Goal: Transaction & Acquisition: Purchase product/service

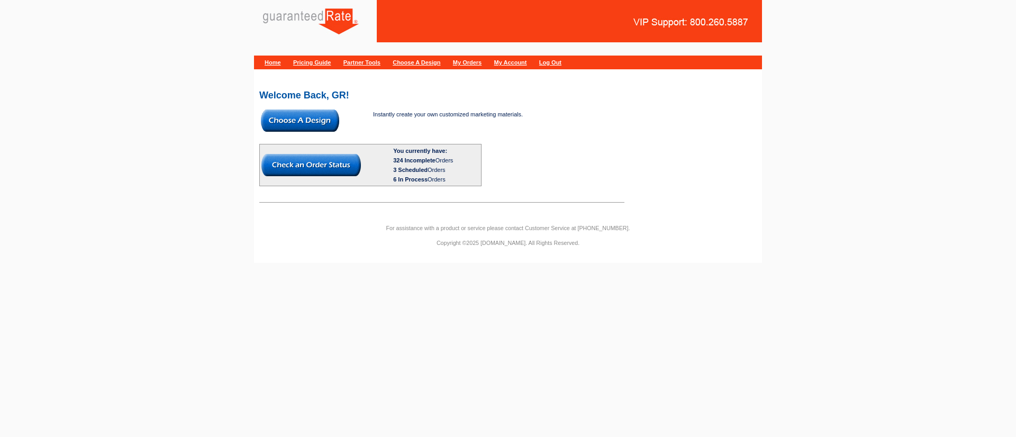
click at [308, 120] on img at bounding box center [300, 121] width 78 height 22
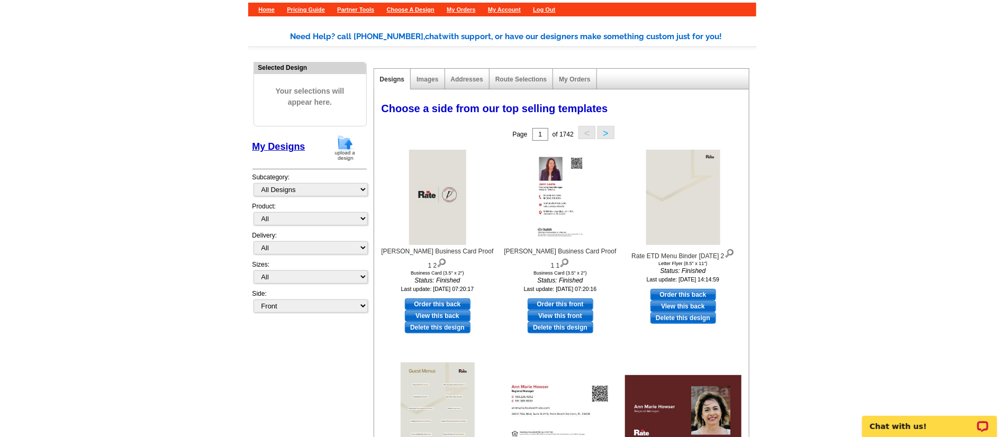
scroll to position [60, 0]
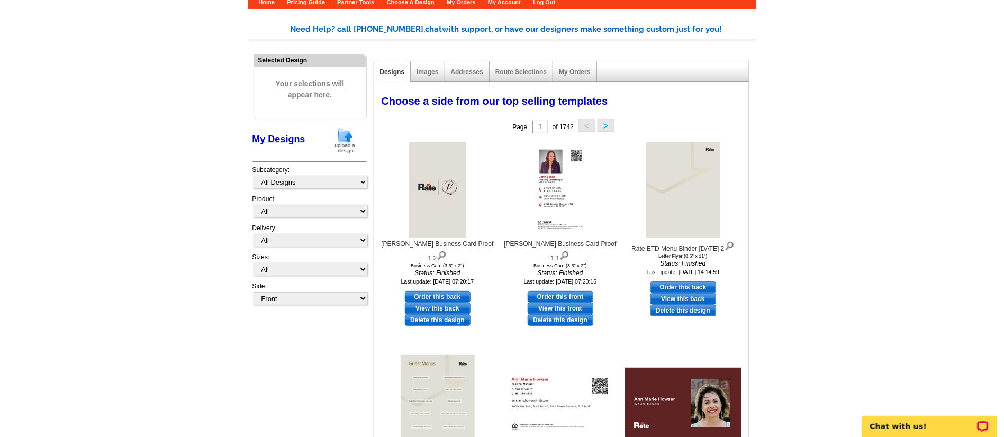
click at [345, 145] on img at bounding box center [345, 140] width 28 height 27
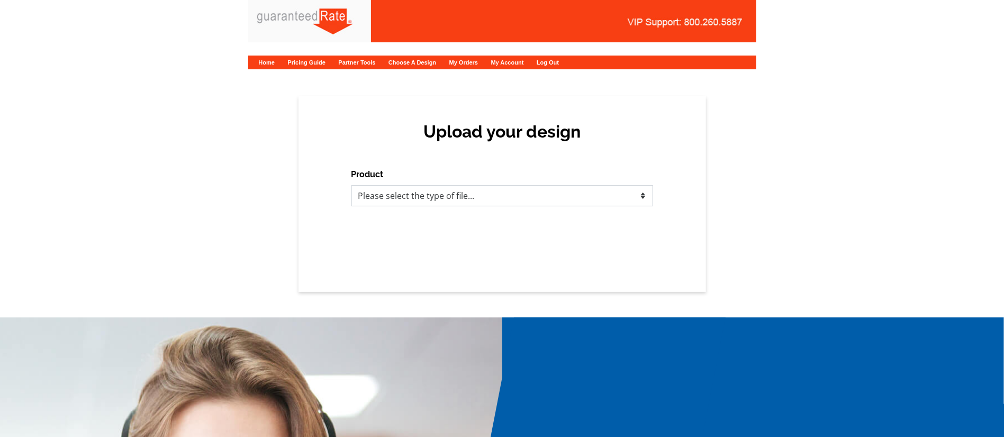
click at [469, 193] on select "Please select the type of file... Postcards Calendars Business Cards Letters an…" at bounding box center [502, 195] width 302 height 21
select select "3"
click at [351, 185] on select "Please select the type of file... Postcards Calendars Business Cards Letters an…" at bounding box center [502, 195] width 302 height 21
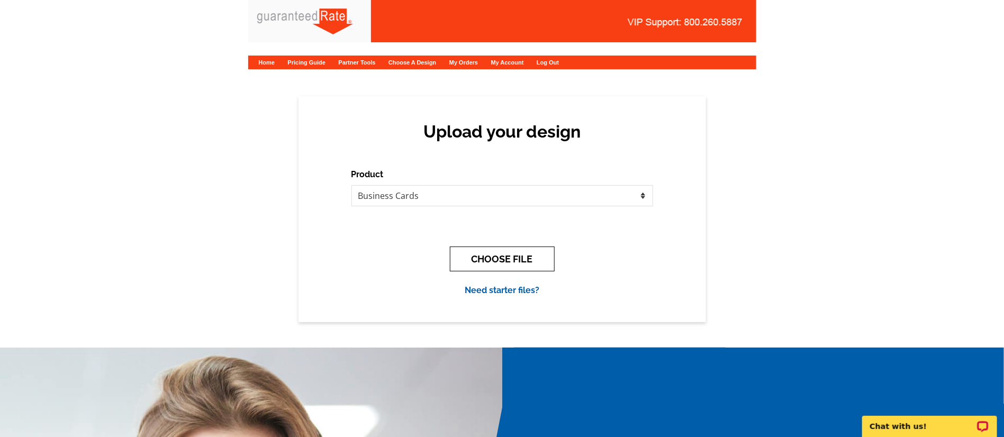
click at [506, 257] on button "CHOOSE FILE" at bounding box center [502, 259] width 105 height 25
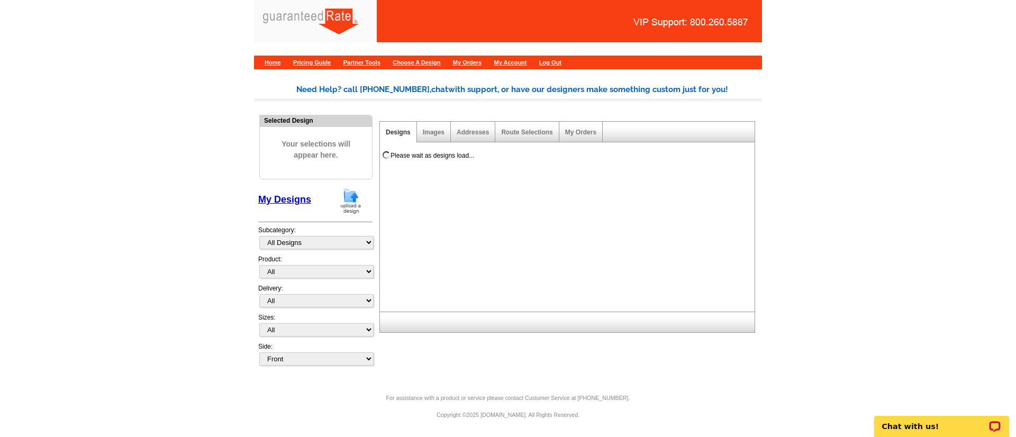
click at [348, 205] on img at bounding box center [351, 200] width 28 height 27
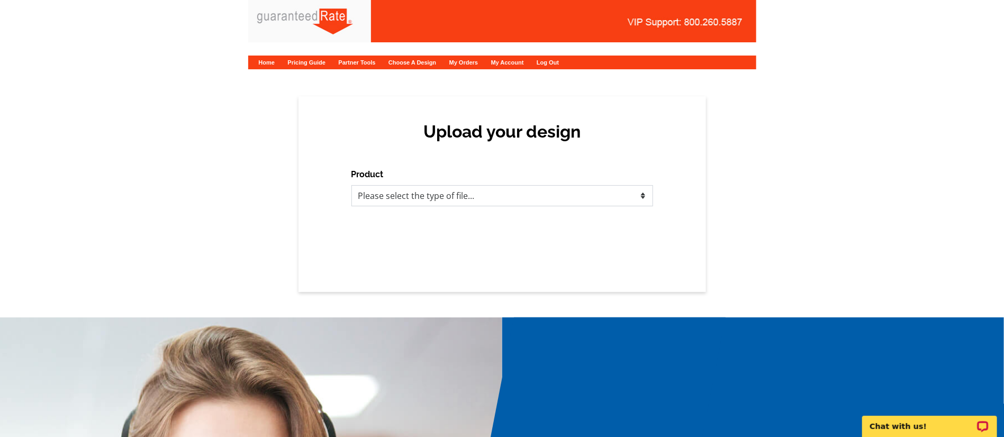
click at [449, 200] on select "Please select the type of file... Postcards Calendars Business Cards Letters an…" at bounding box center [502, 195] width 302 height 21
select select "3"
click at [351, 185] on select "Please select the type of file... Postcards Calendars Business Cards Letters an…" at bounding box center [502, 195] width 302 height 21
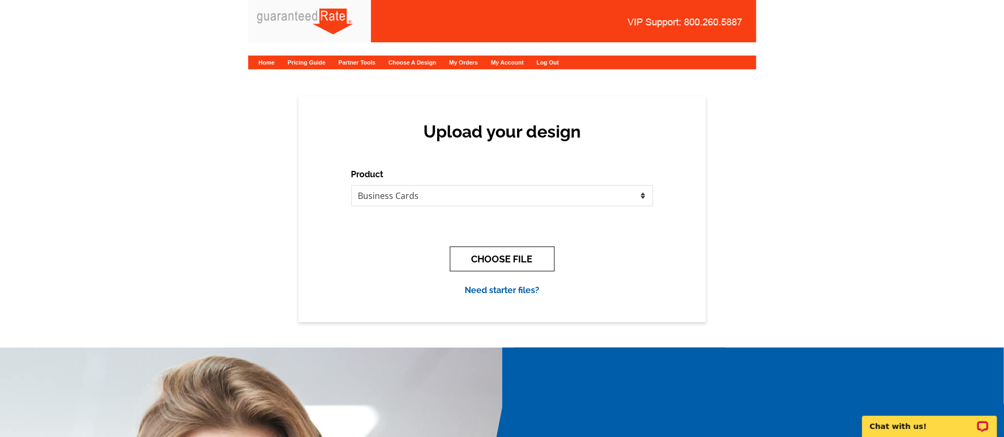
click at [502, 263] on button "CHOOSE FILE" at bounding box center [502, 259] width 105 height 25
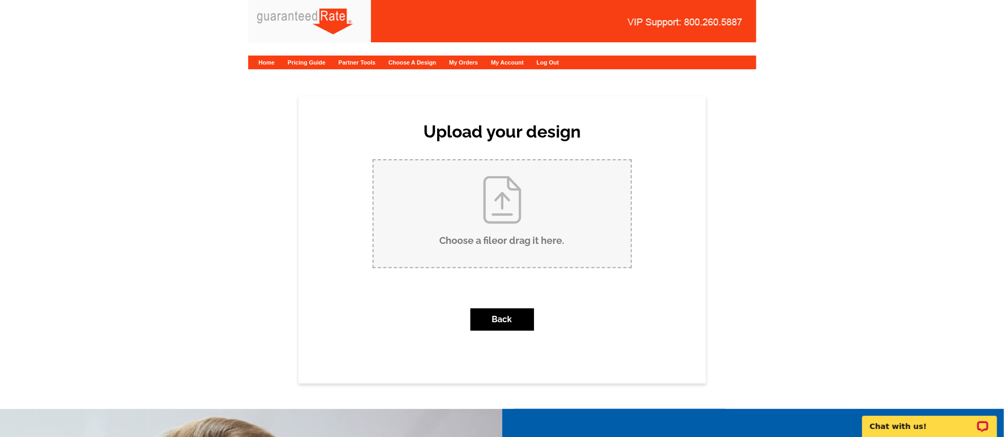
click at [482, 236] on input "Choose a file or drag it here ." at bounding box center [502, 213] width 257 height 107
type input "C:\fakepath\Carlo Cataldo Business Card V4.pdf"
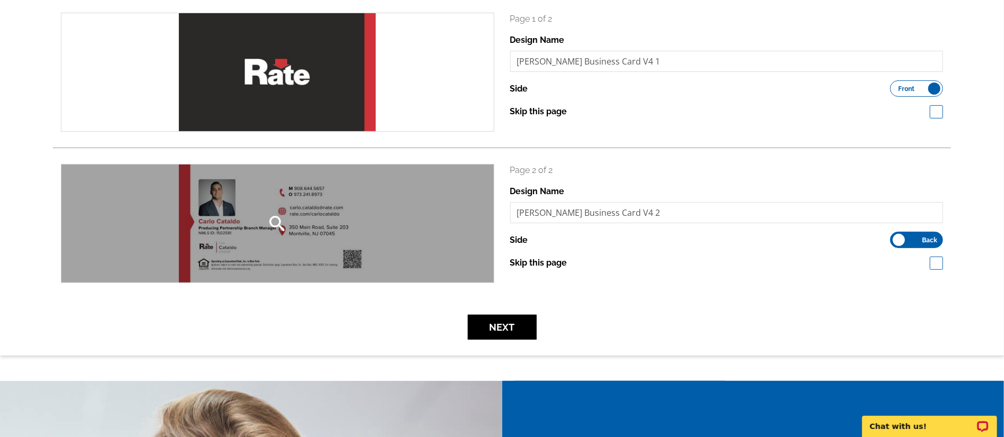
scroll to position [164, 0]
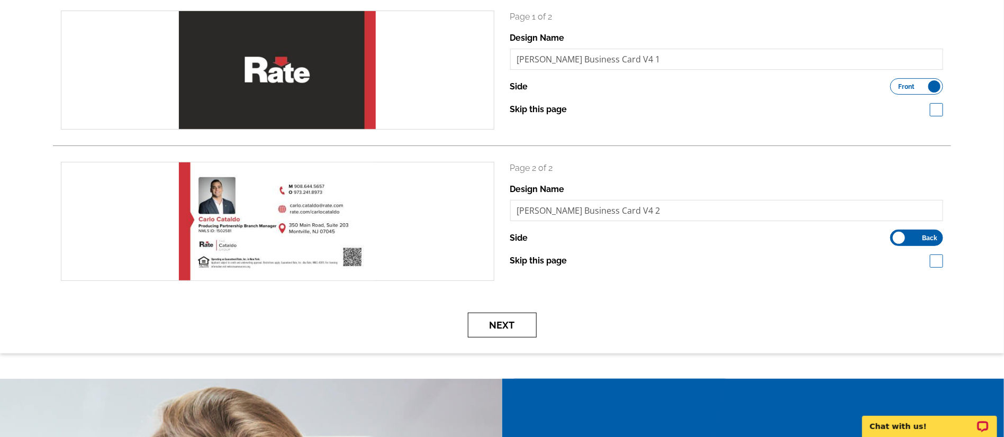
click at [504, 332] on button "Next" at bounding box center [502, 325] width 69 height 25
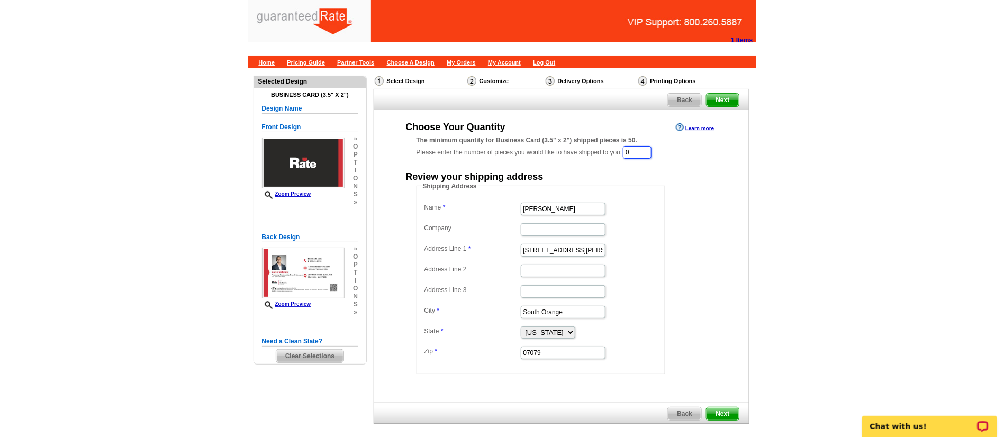
click at [641, 154] on input "0" at bounding box center [637, 152] width 29 height 13
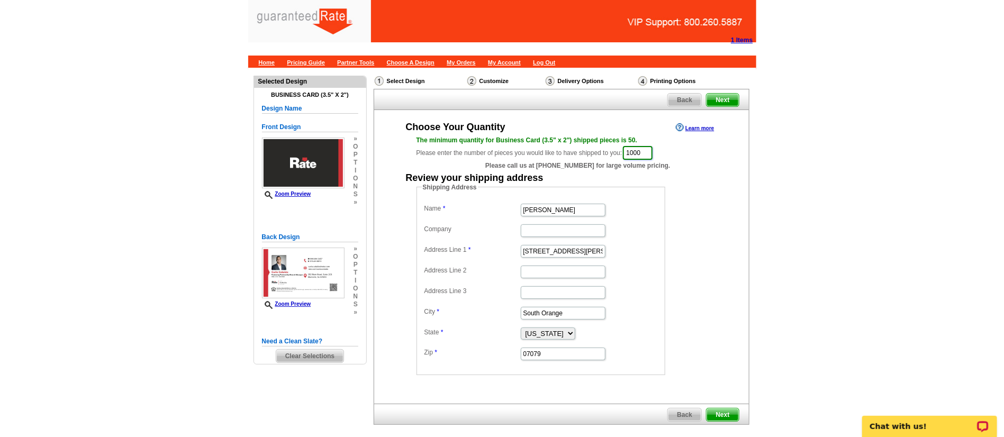
type input "1000"
drag, startPoint x: 564, startPoint y: 250, endPoint x: 413, endPoint y: 224, distance: 152.6
click at [413, 224] on div "Shipping Address Name Vanessa Pollock Company Address Line 1 350 Tillou Rd Addr…" at bounding box center [561, 279] width 332 height 193
paste input "383 Elm ST"
type input "383 Elm St"
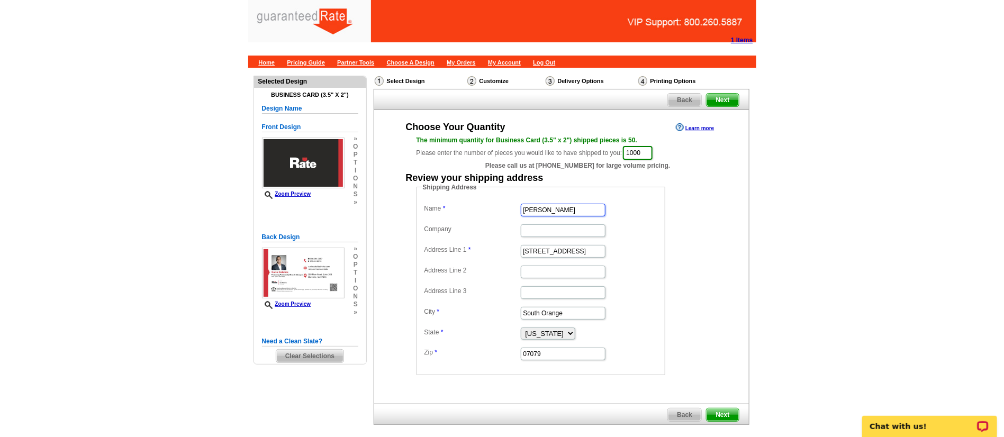
drag, startPoint x: 574, startPoint y: 210, endPoint x: 379, endPoint y: 185, distance: 196.3
click at [379, 185] on div "Choose Your Quantity Learn more The minimum quantity for Business Card (3.5" x …" at bounding box center [561, 248] width 375 height 255
type input "Carlo Cataldo"
click at [526, 233] on input "Company" at bounding box center [563, 230] width 85 height 13
type input "Rate"
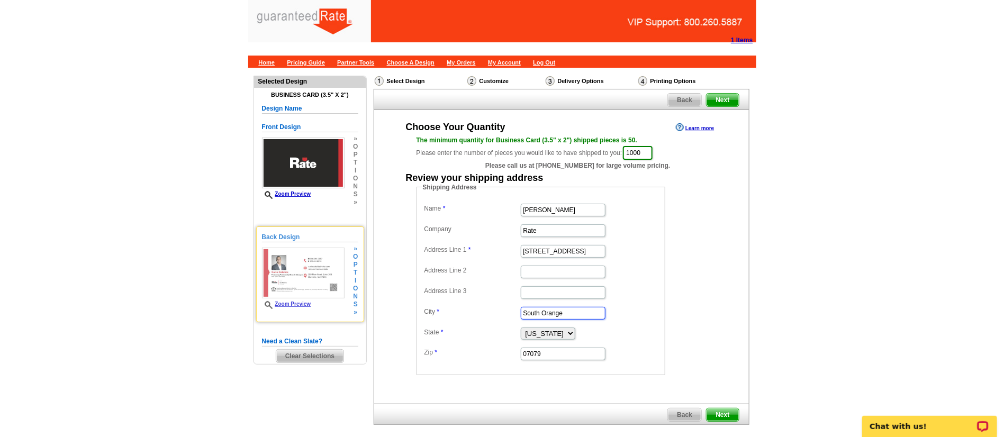
drag, startPoint x: 576, startPoint y: 315, endPoint x: 323, endPoint y: 298, distance: 253.6
click at [323, 298] on div "Need Help? call 800-260-5887, chat with support, or have our designers make som…" at bounding box center [502, 269] width 508 height 403
type input "Stirling"
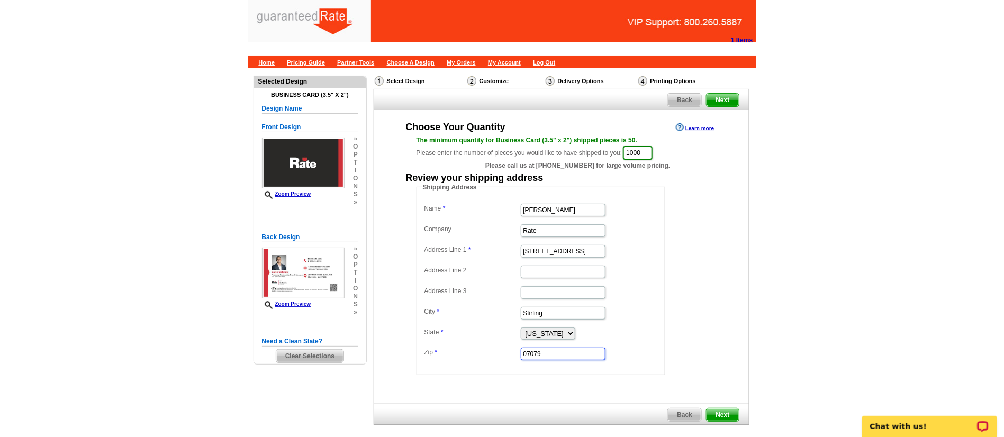
click at [582, 355] on input "07079" at bounding box center [563, 354] width 85 height 13
type input "07980"
click at [696, 285] on dd "Shipping Address Name Carlo Cataldo Company Rate Address Line 1 383 Elm St Addr…" at bounding box center [558, 279] width 282 height 193
click at [721, 412] on span "Next" at bounding box center [723, 415] width 32 height 13
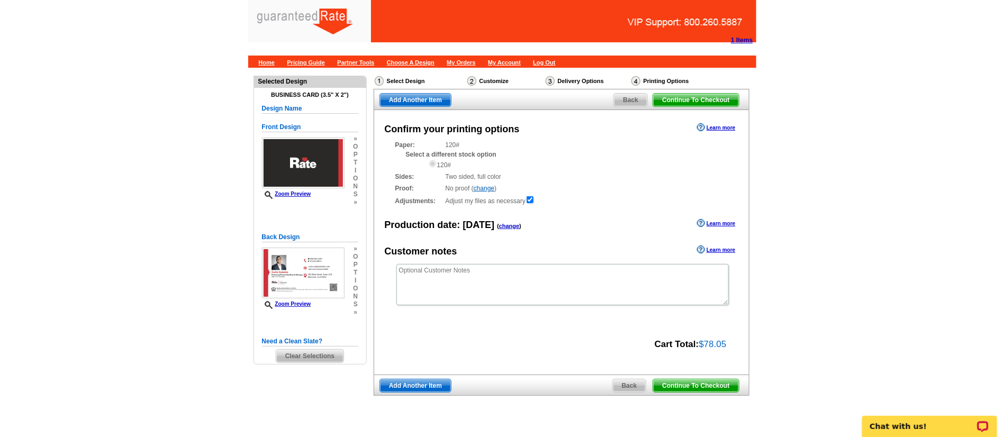
click at [672, 386] on span "Continue To Checkout" at bounding box center [695, 386] width 85 height 13
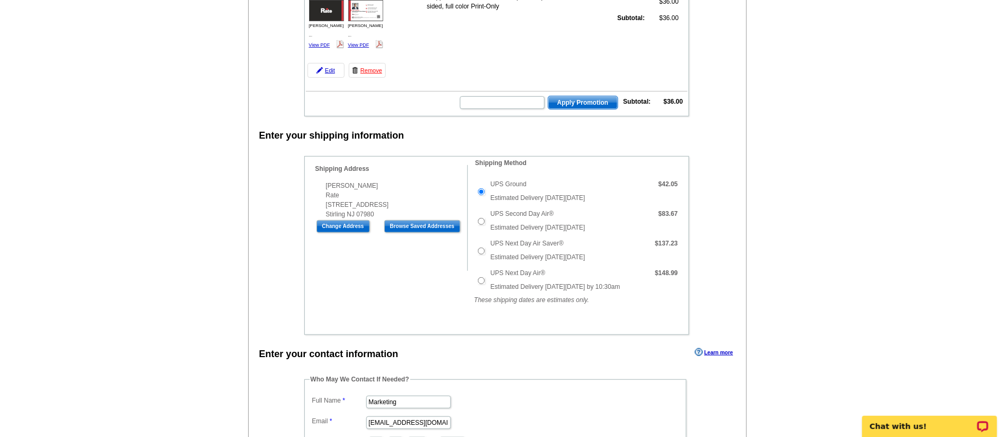
scroll to position [126, 0]
